Goal: Task Accomplishment & Management: Complete application form

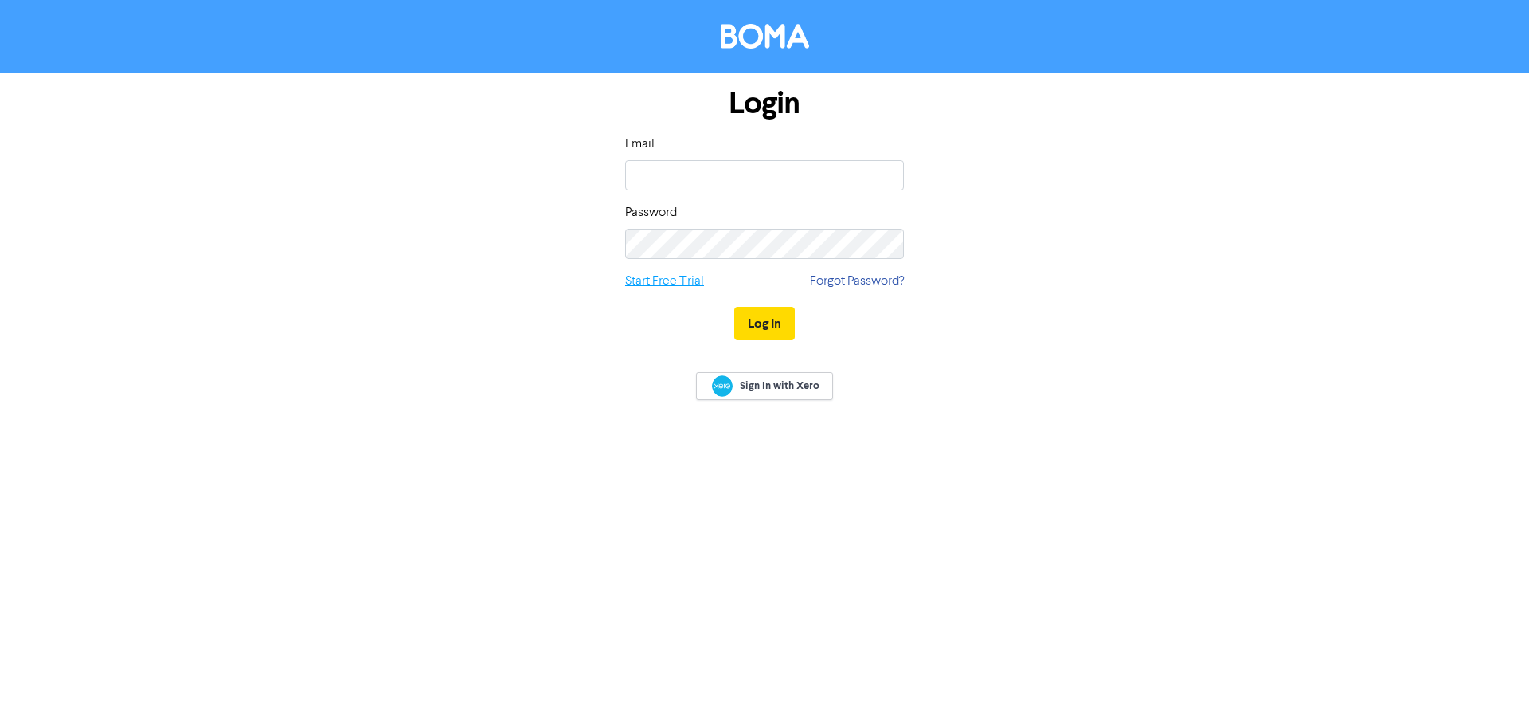
click at [690, 279] on link "Start Free Trial" at bounding box center [664, 281] width 79 height 19
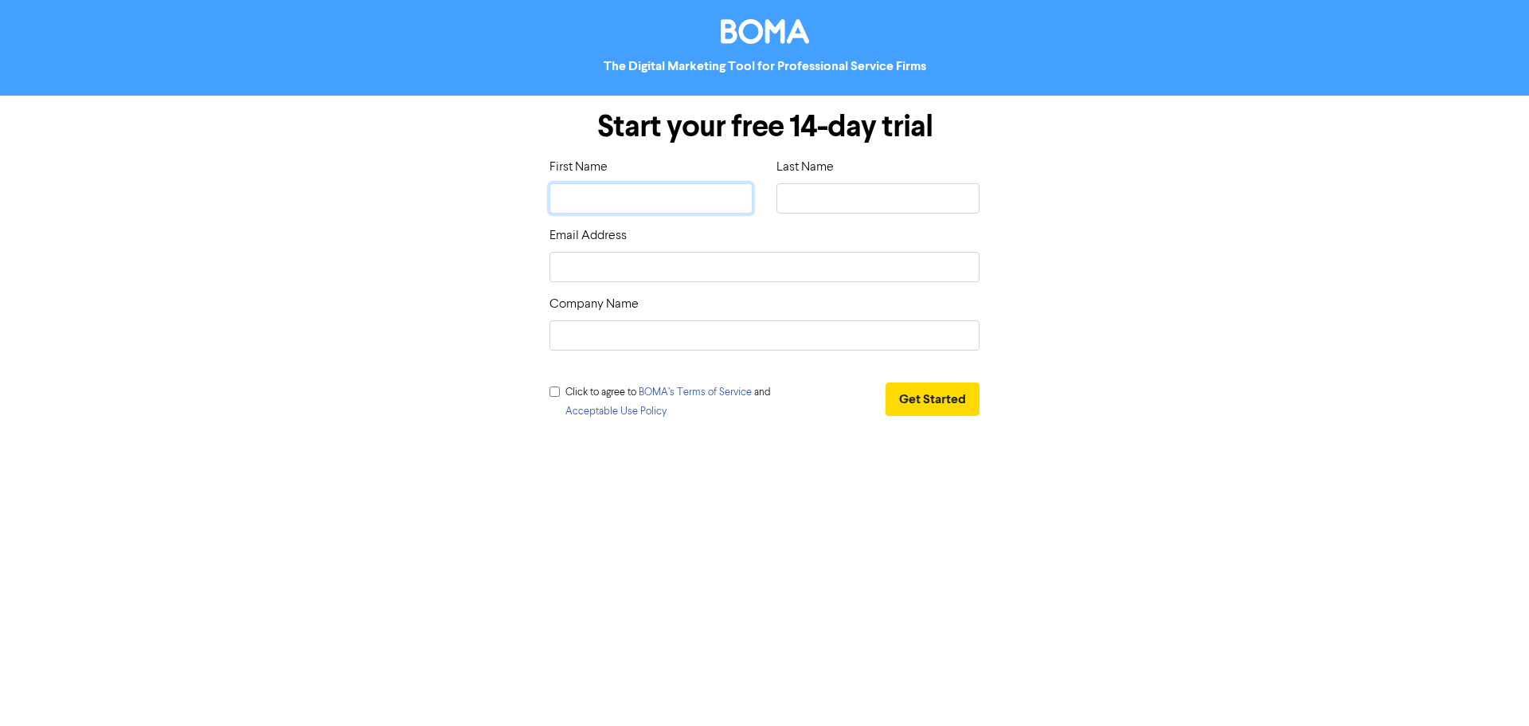
click at [615, 197] on input "text" at bounding box center [651, 198] width 203 height 30
type input "D"
type input "Da"
type input "Dar"
type input "[PERSON_NAME]"
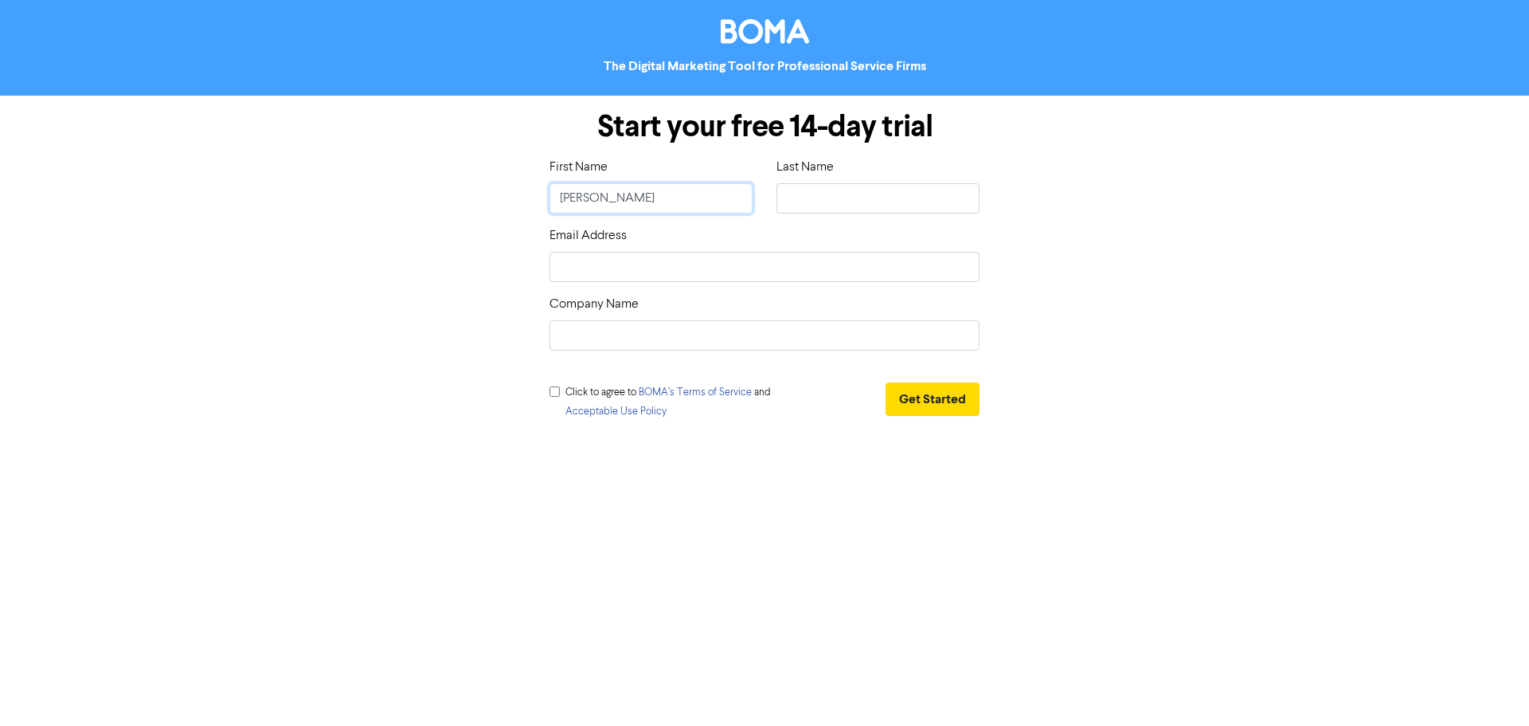
type input "Darre"
type input "[PERSON_NAME]"
type input "L"
type input "La"
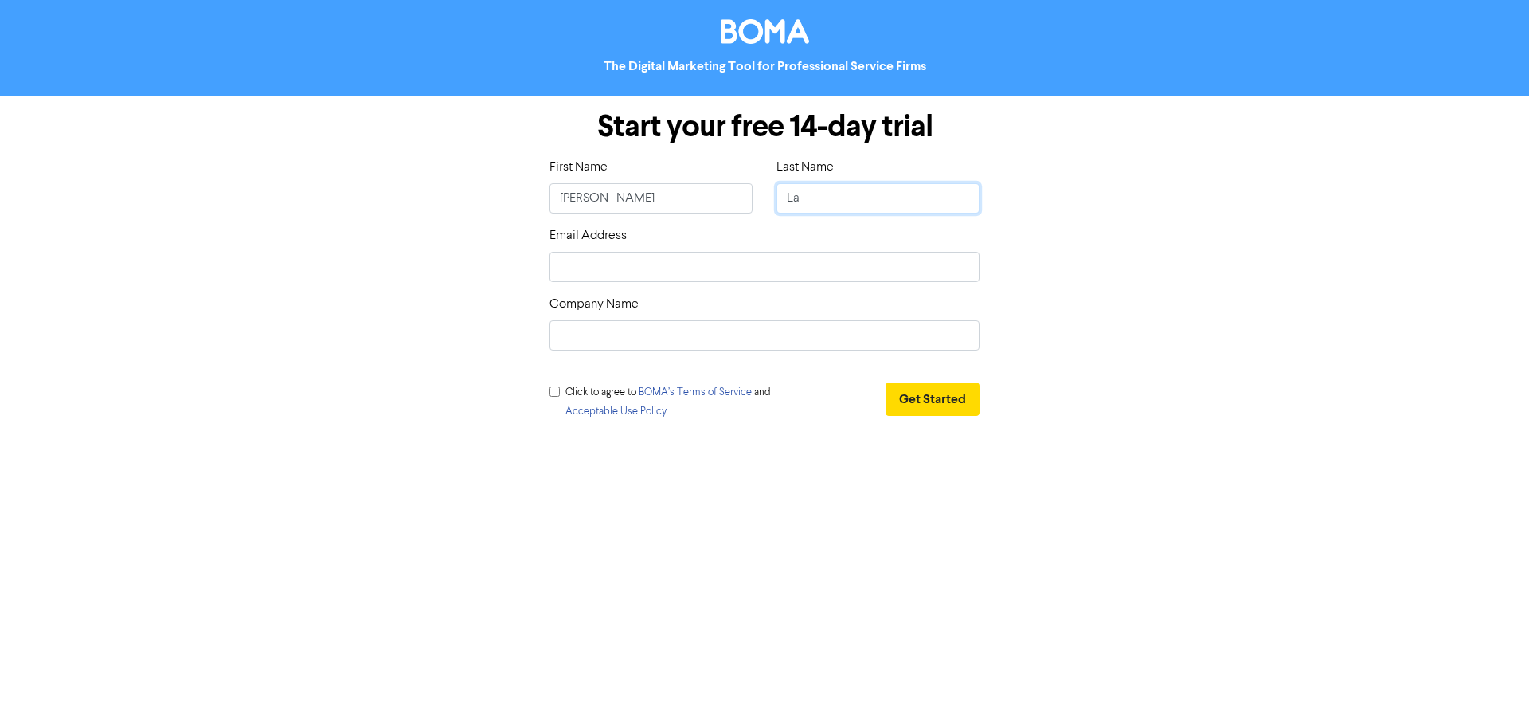
type input "Law"
type input "d"
type input "da"
type input "dar"
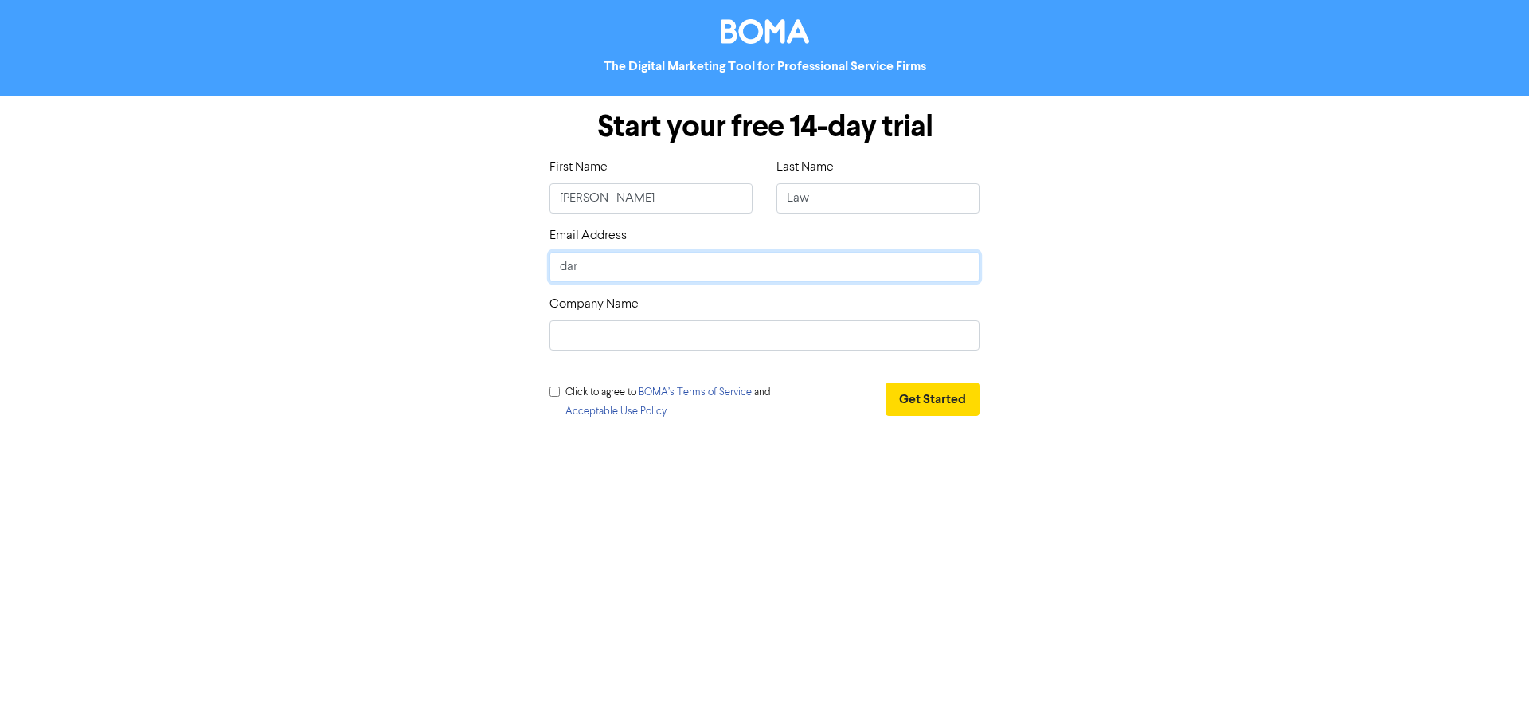
type input "[PERSON_NAME]"
type input "darre"
type input "[PERSON_NAME]"
type input "darrenl"
type input "[PERSON_NAME]"
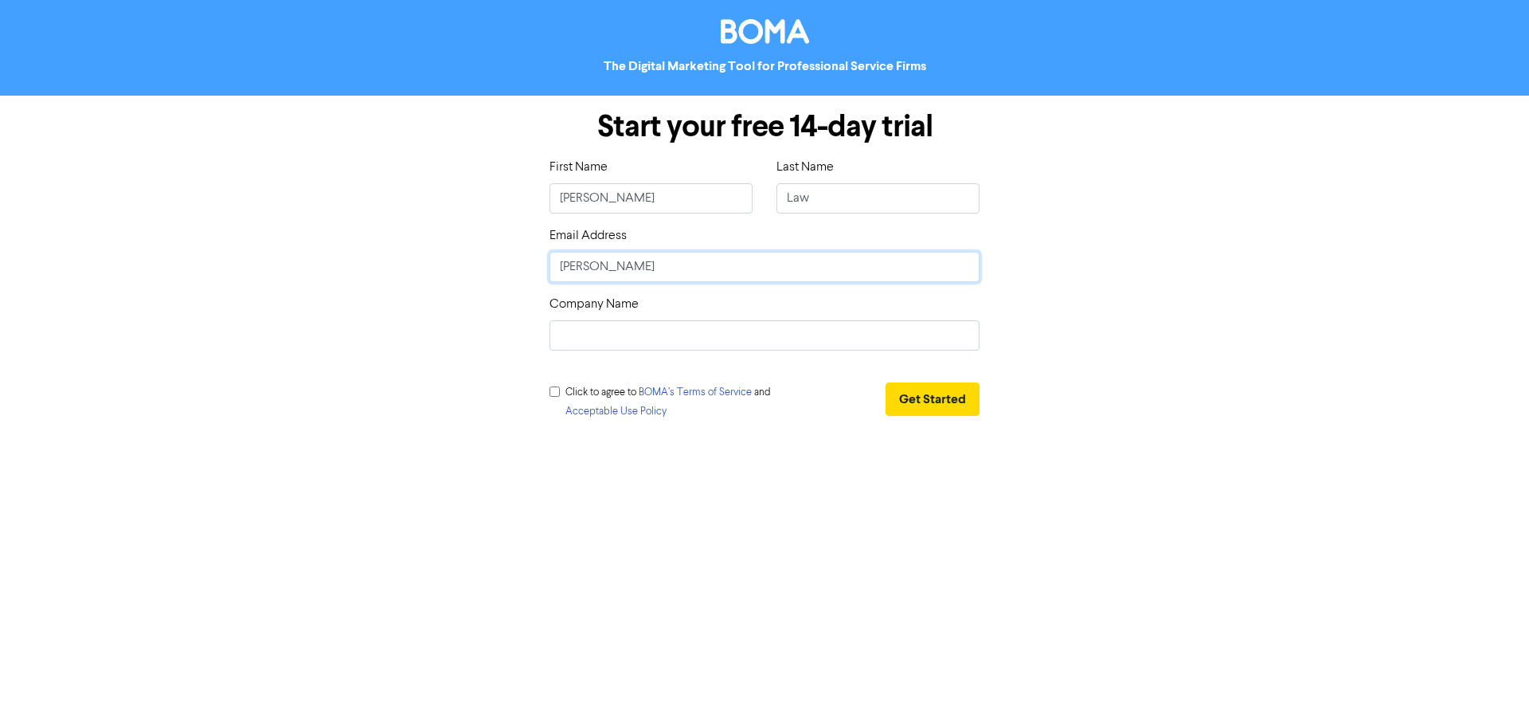
type input "[PERSON_NAME]"
type input "[PERSON_NAME]@"
type input "[PERSON_NAME]"
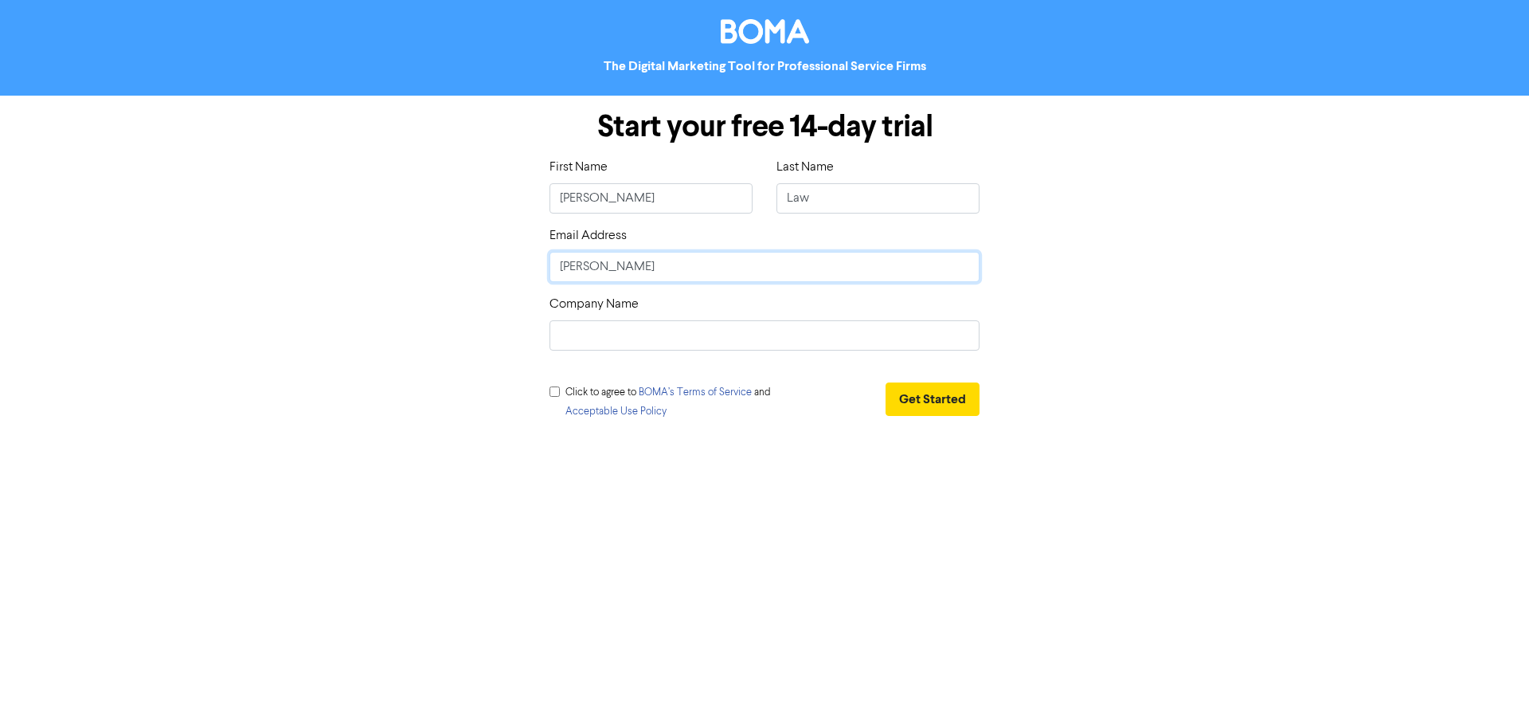
type input "[PERSON_NAME]"
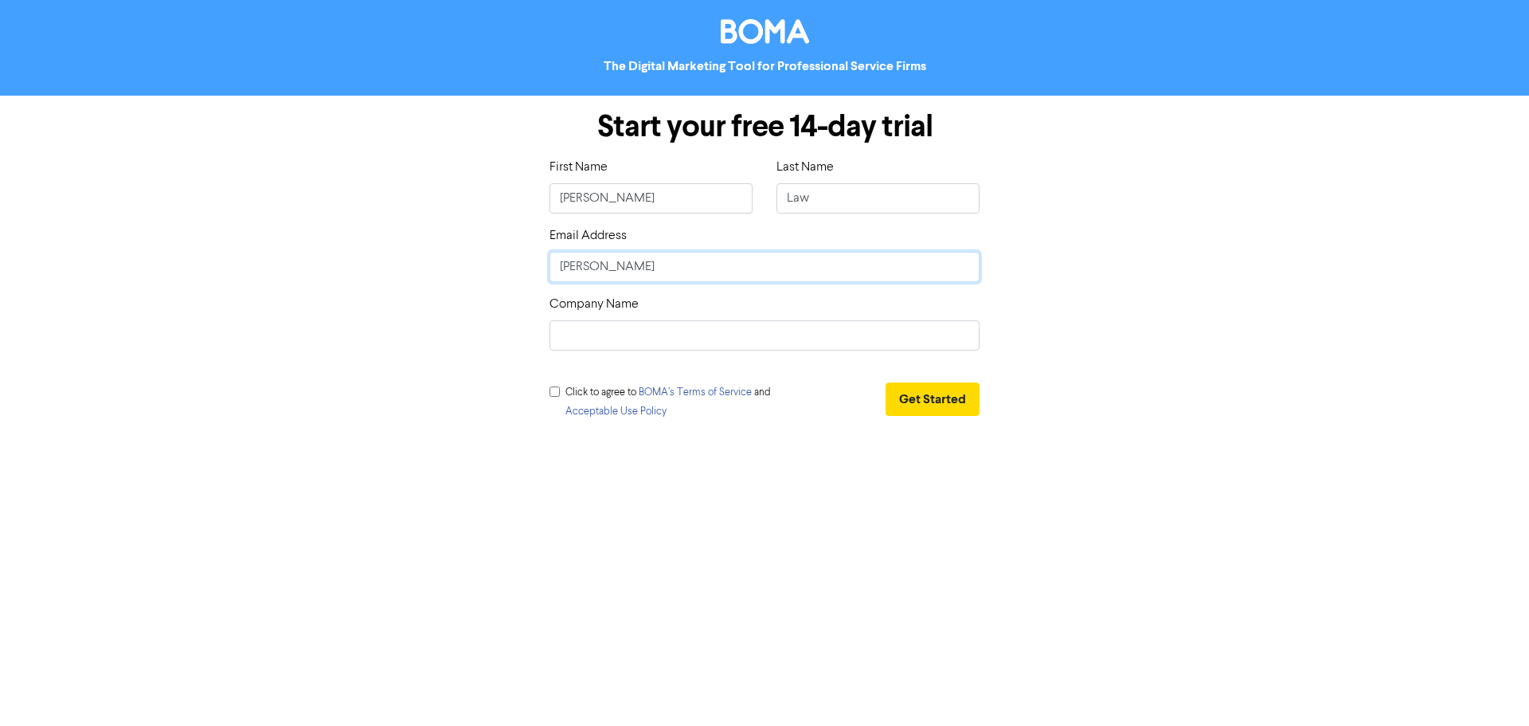
type input "[PERSON_NAME]"
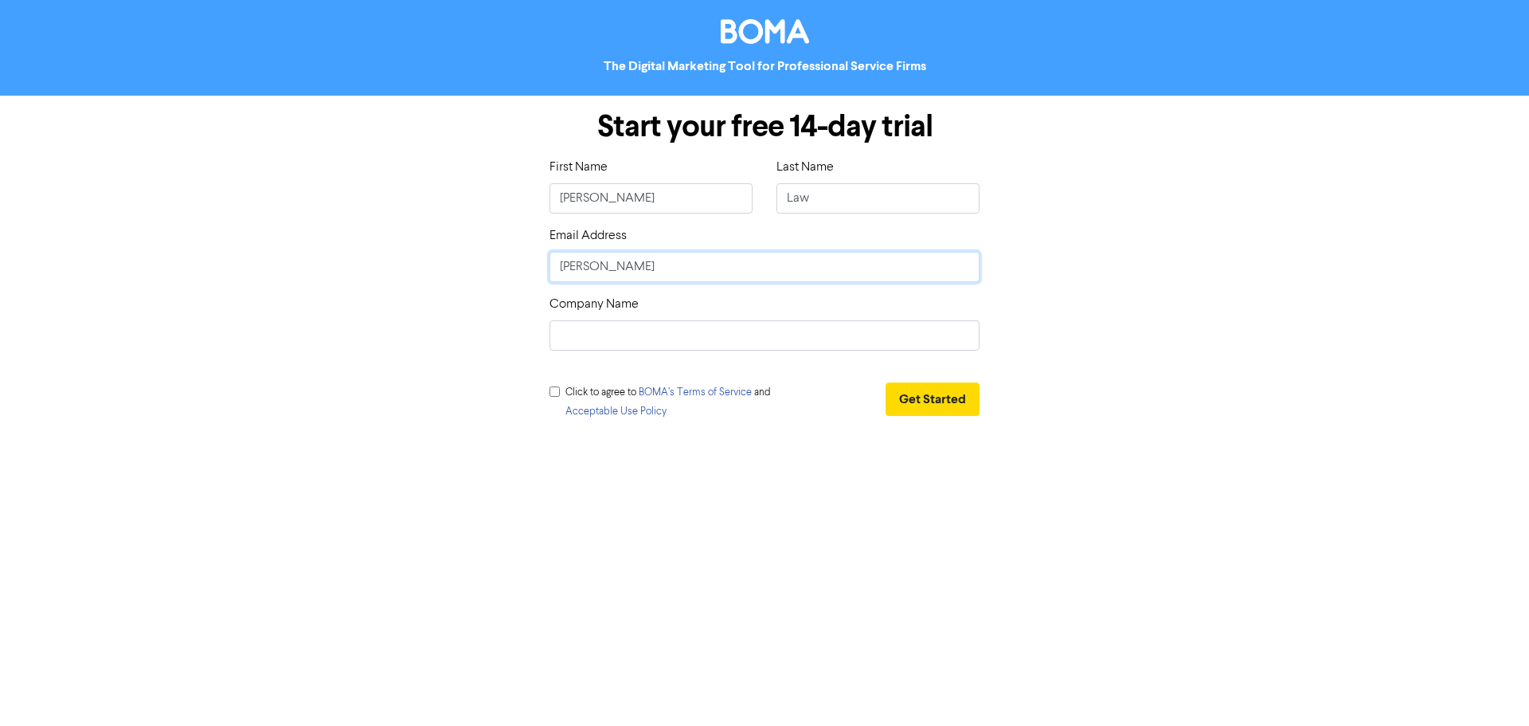
type input "[PERSON_NAME]"
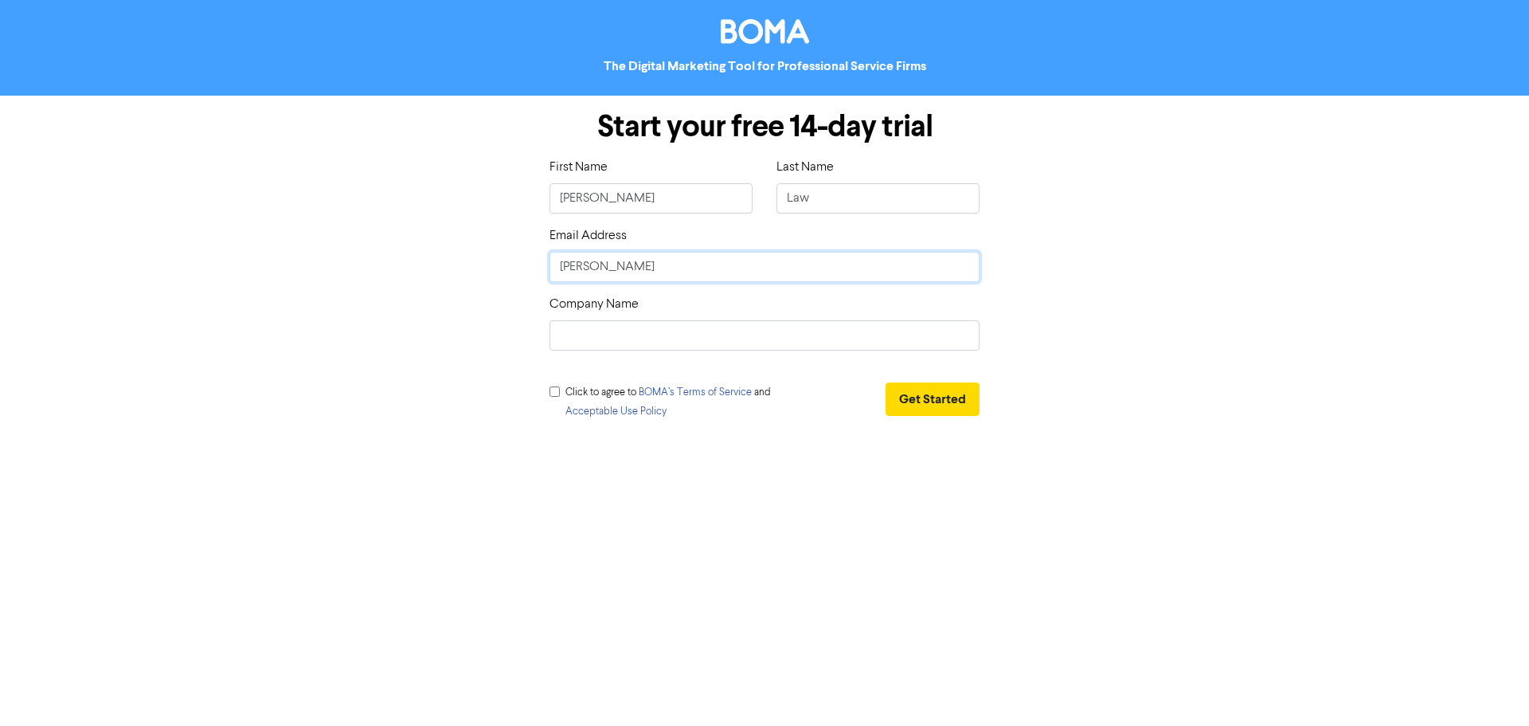
type input "[PERSON_NAME]."
type input "[PERSON_NAME]"
type input "[PERSON_NAME][EMAIL_ADDRESS][DOMAIN_NAME]"
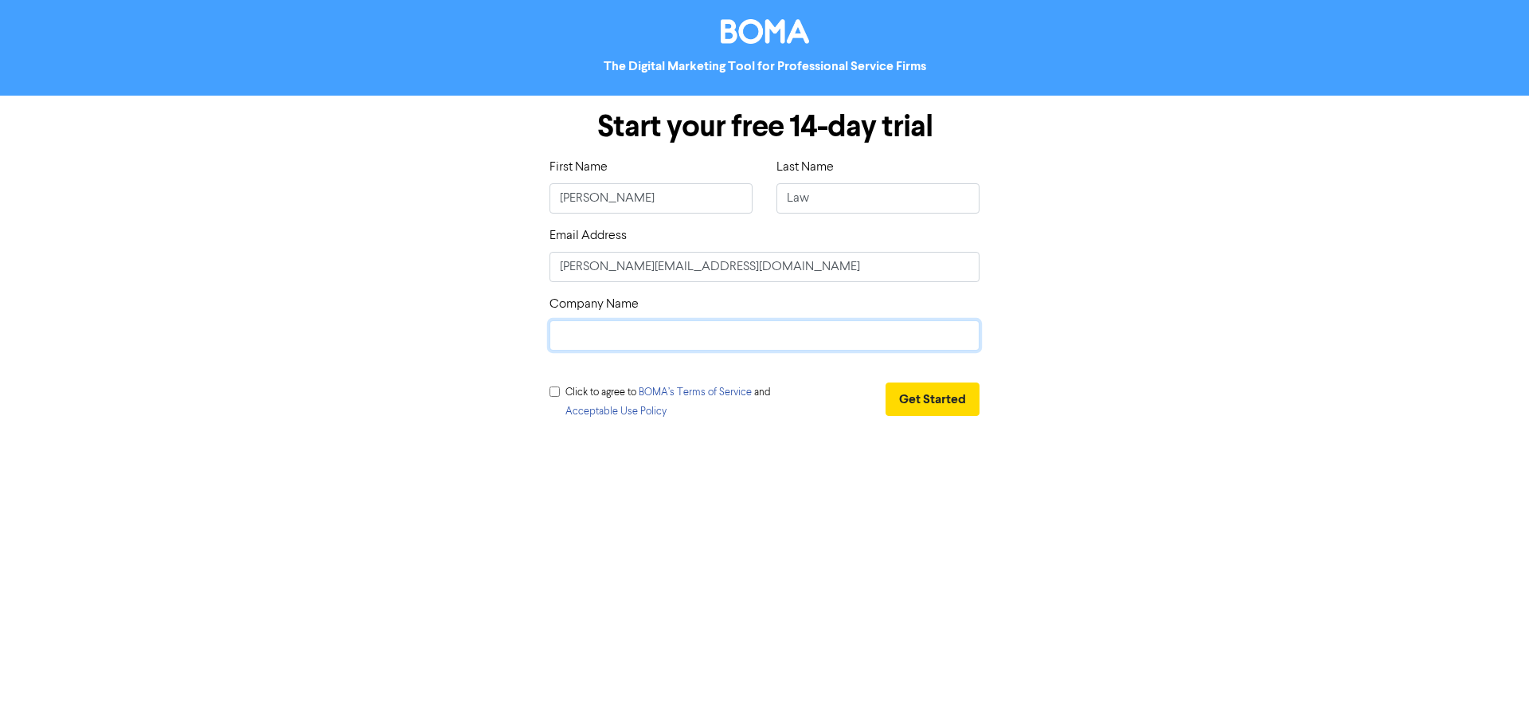
click at [643, 342] on input "text" at bounding box center [765, 335] width 430 height 30
type input "f"
type input "First Class Accounts [GEOGRAPHIC_DATA]"
click at [556, 392] on input "checkbox" at bounding box center [555, 391] width 10 height 10
checkbox input "true"
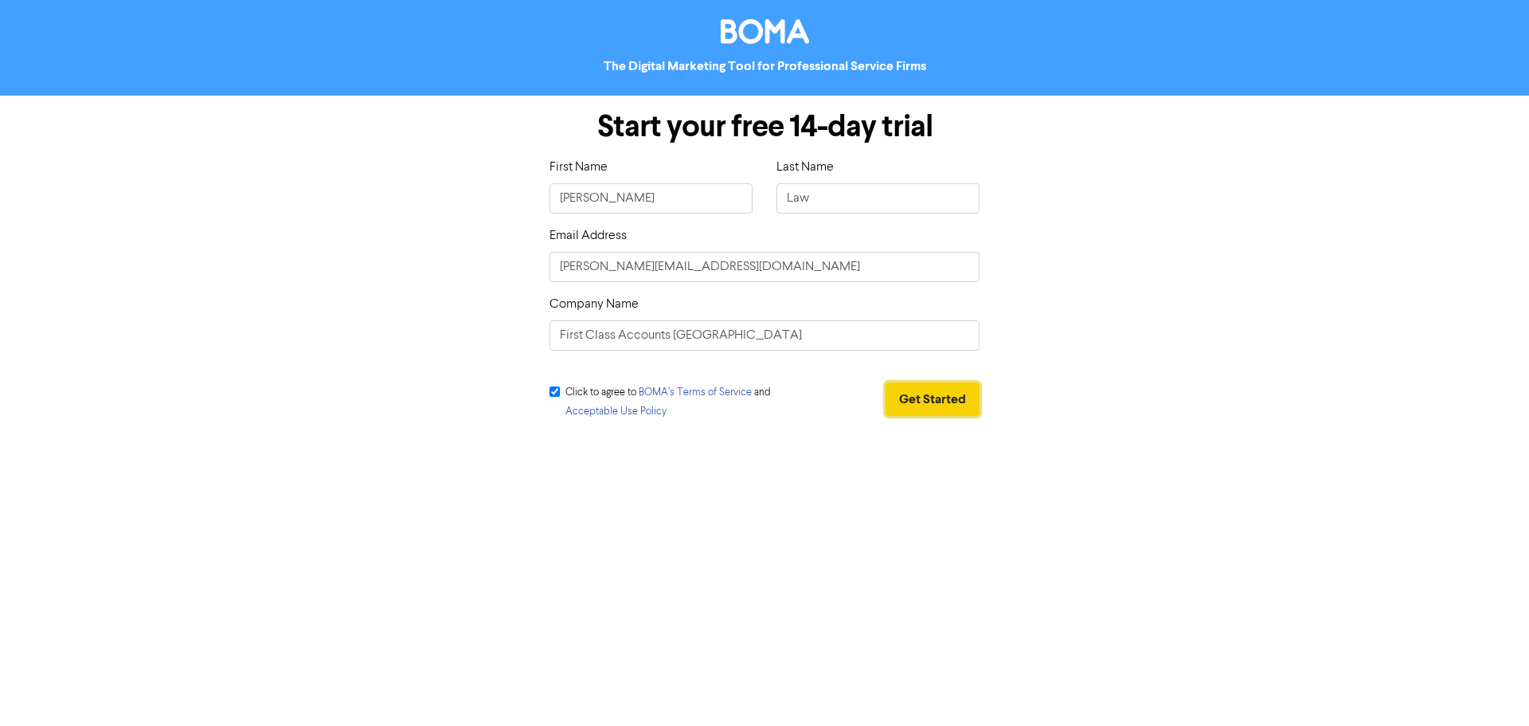
click at [950, 406] on button "Get Started" at bounding box center [933, 398] width 94 height 33
